Goal: Find contact information: Find contact information

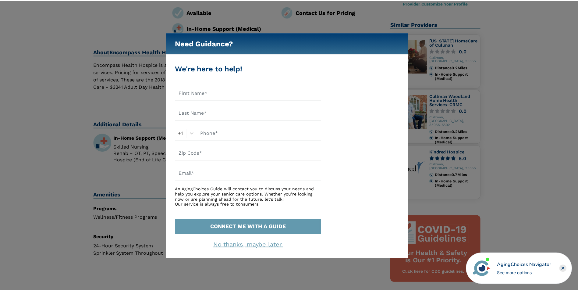
scroll to position [122, 0]
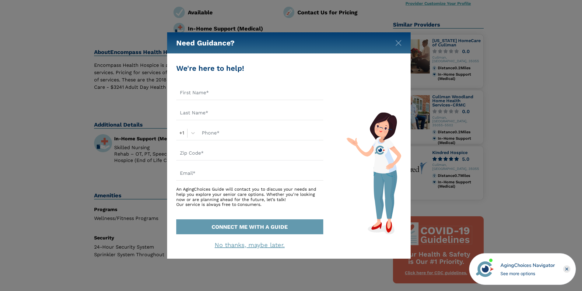
click at [398, 46] on div "Need Guidance?" at bounding box center [289, 42] width 244 height 21
click at [401, 43] on img "Close" at bounding box center [399, 43] width 6 height 6
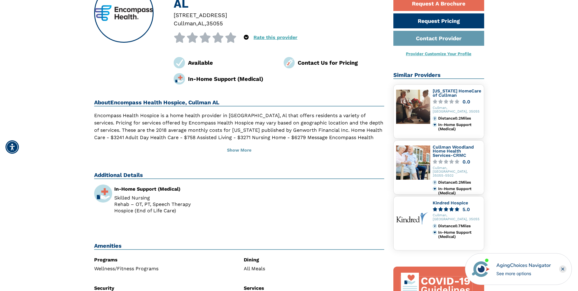
scroll to position [0, 0]
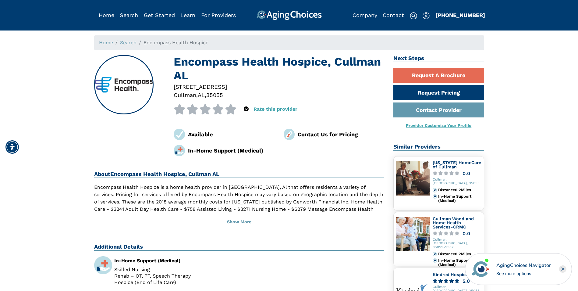
click at [194, 67] on h1 "Encompass Health Hospice, Cullman AL" at bounding box center [279, 69] width 211 height 28
click at [193, 65] on h1 "Encompass Health Hospice, Cullman AL" at bounding box center [279, 69] width 211 height 28
click at [399, 59] on h2 "Next Steps" at bounding box center [438, 58] width 91 height 7
click at [429, 109] on link "Contact Provider" at bounding box center [438, 109] width 91 height 15
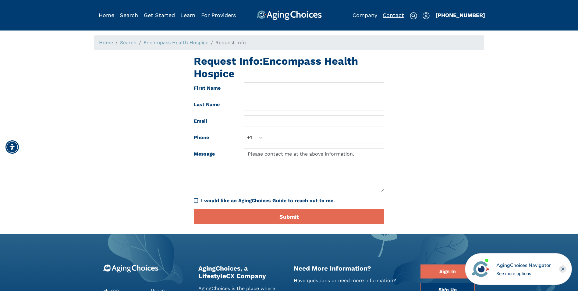
click at [388, 17] on link "Contact" at bounding box center [393, 15] width 21 height 6
